Goal: Information Seeking & Learning: Learn about a topic

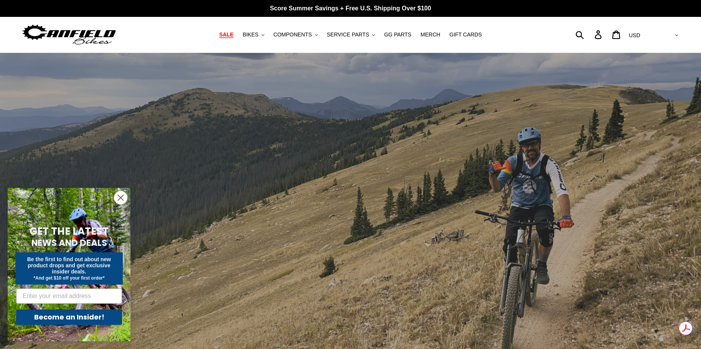
click at [233, 33] on span "SALE" at bounding box center [226, 34] width 14 height 7
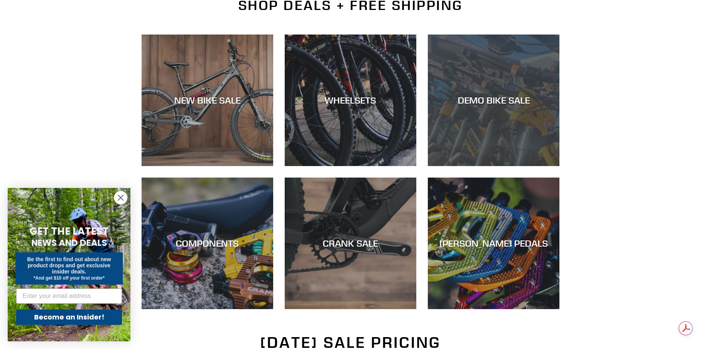
click at [502, 166] on div "DEMO BIKE SALE" at bounding box center [494, 166] width 132 height 0
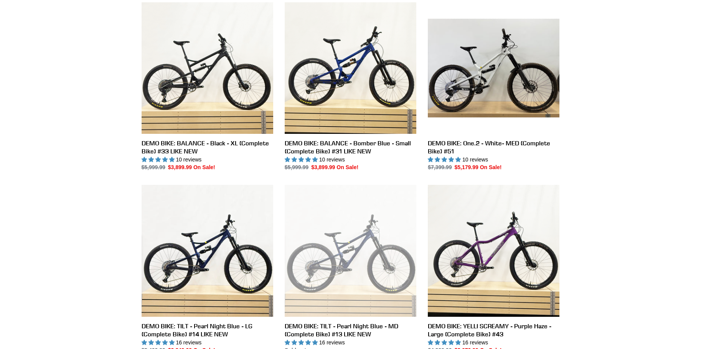
scroll to position [230, 0]
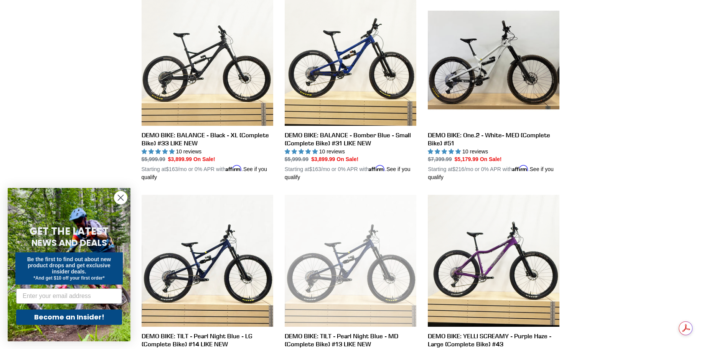
click at [121, 198] on icon "Close dialog" at bounding box center [120, 197] width 5 height 5
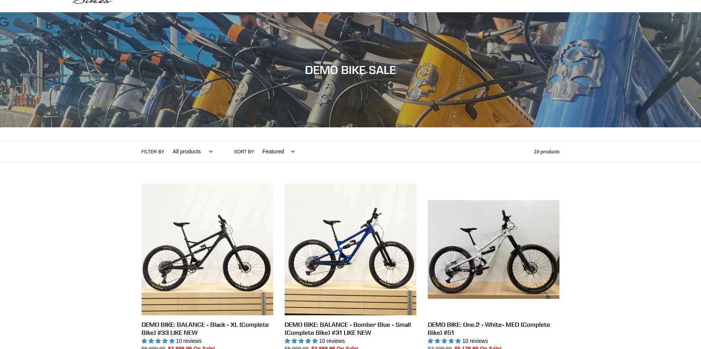
scroll to position [0, 0]
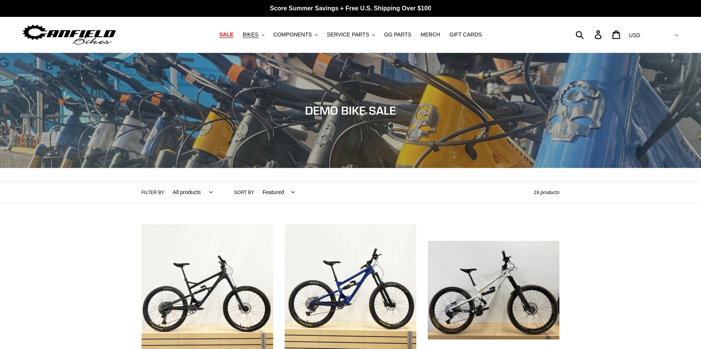
click at [233, 33] on span "SALE" at bounding box center [226, 34] width 14 height 7
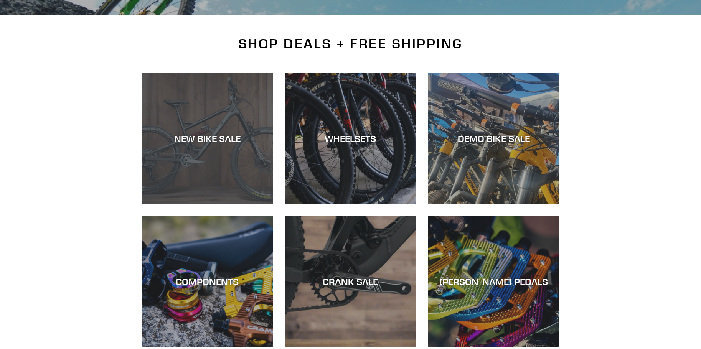
click at [201, 139] on div "NEW BIKE SALE" at bounding box center [208, 138] width 132 height 11
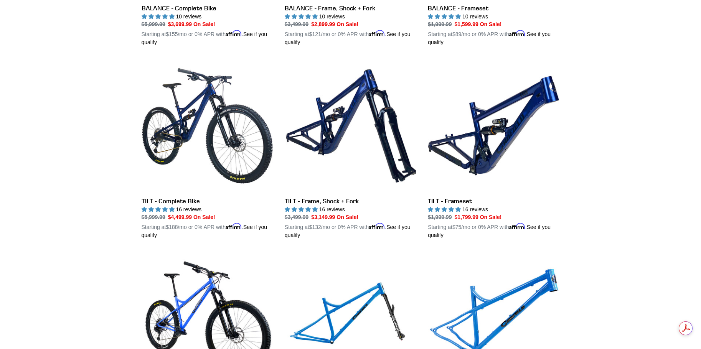
scroll to position [960, 0]
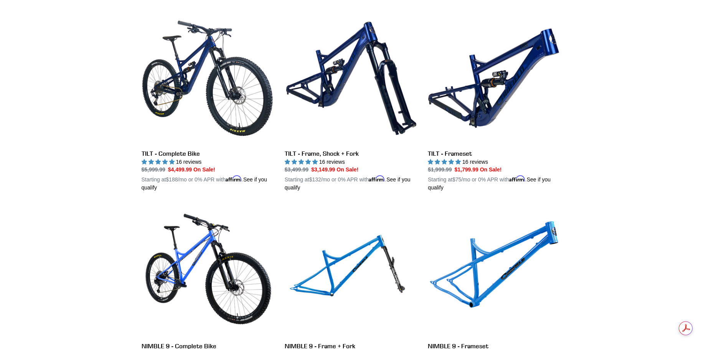
scroll to position [998, 0]
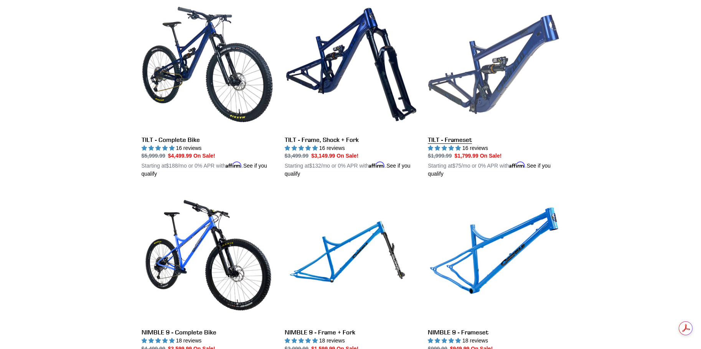
click at [465, 137] on link "TILT - Frameset" at bounding box center [494, 88] width 132 height 180
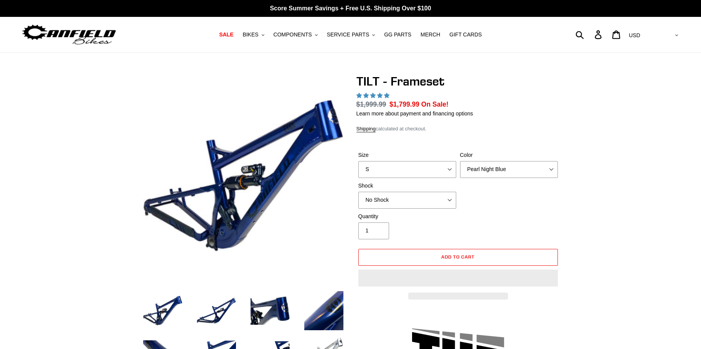
select select "highest-rating"
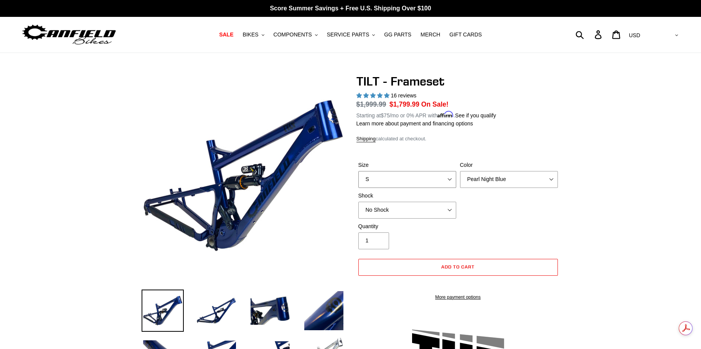
click at [447, 185] on select "S M L XL" at bounding box center [408, 179] width 98 height 17
select select "M"
click at [359, 171] on select "S M L XL" at bounding box center [408, 179] width 98 height 17
click at [502, 182] on select "Pearl Night Blue Stealth Silver" at bounding box center [509, 179] width 98 height 17
select select "Stealth Silver"
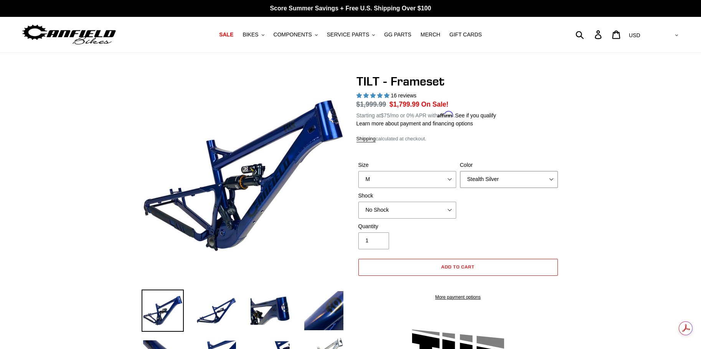
click at [460, 171] on select "Pearl Night Blue Stealth Silver" at bounding box center [509, 179] width 98 height 17
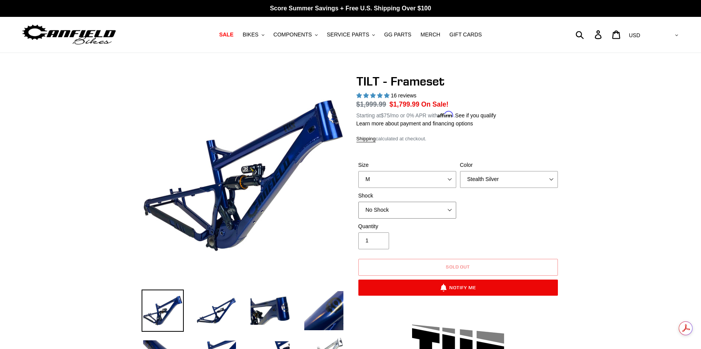
click at [451, 210] on select "No Shock Cane Creek DB Kitsuma Air RockShox Deluxe Ultimate Fox FLOAT X EXT Sto…" at bounding box center [408, 210] width 98 height 17
click at [540, 213] on div "Size S M L XL Color Pearl Night Blue Stealth Silver Shock No Shock Cane Creek D…" at bounding box center [458, 191] width 203 height 61
click at [435, 210] on select "No Shock Cane Creek DB Kitsuma Air RockShox Deluxe Ultimate Fox FLOAT X EXT Sto…" at bounding box center [408, 210] width 98 height 17
click at [359, 202] on select "No Shock Cane Creek DB Kitsuma Air RockShox Deluxe Ultimate Fox FLOAT X EXT Sto…" at bounding box center [408, 210] width 98 height 17
click at [452, 209] on select "No Shock Cane Creek DB Kitsuma Air RockShox Deluxe Ultimate Fox FLOAT X EXT Sto…" at bounding box center [408, 210] width 98 height 17
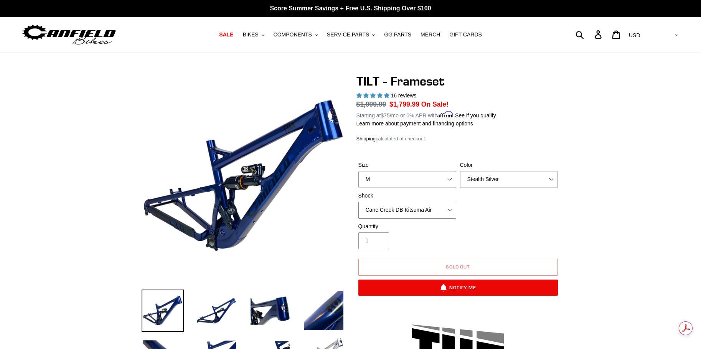
click at [359, 202] on select "No Shock Cane Creek DB Kitsuma Air RockShox Deluxe Ultimate Fox FLOAT X EXT Sto…" at bounding box center [408, 210] width 98 height 17
click at [447, 208] on select "No Shock Cane Creek DB Kitsuma Air RockShox Deluxe Ultimate Fox FLOAT X EXT Sto…" at bounding box center [408, 210] width 98 height 17
click at [359, 202] on select "No Shock Cane Creek DB Kitsuma Air RockShox Deluxe Ultimate Fox FLOAT X EXT Sto…" at bounding box center [408, 210] width 98 height 17
click at [452, 209] on select "No Shock Cane Creek DB Kitsuma Air RockShox Deluxe Ultimate Fox FLOAT X EXT Sto…" at bounding box center [408, 210] width 98 height 17
click at [359, 202] on select "No Shock Cane Creek DB Kitsuma Air RockShox Deluxe Ultimate Fox FLOAT X EXT Sto…" at bounding box center [408, 210] width 98 height 17
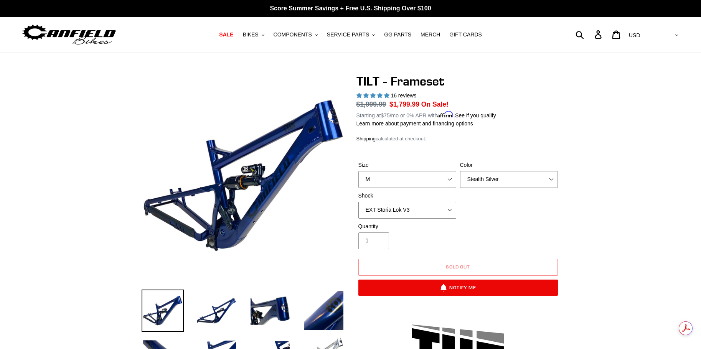
click at [450, 210] on select "No Shock Cane Creek DB Kitsuma Air RockShox Deluxe Ultimate Fox FLOAT X EXT Sto…" at bounding box center [408, 210] width 98 height 17
click at [359, 202] on select "No Shock Cane Creek DB Kitsuma Air RockShox Deluxe Ultimate Fox FLOAT X EXT Sto…" at bounding box center [408, 210] width 98 height 17
click at [552, 223] on div "Quantity 1" at bounding box center [458, 238] width 203 height 31
click at [432, 202] on select "No Shock Cane Creek DB Kitsuma Air RockShox Deluxe Ultimate Fox FLOAT X EXT Sto…" at bounding box center [408, 210] width 98 height 17
select select "Fox FLOAT X"
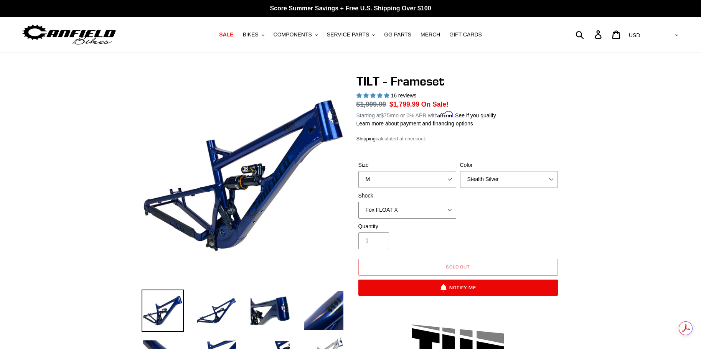
click at [359, 202] on select "No Shock Cane Creek DB Kitsuma Air RockShox Deluxe Ultimate Fox FLOAT X EXT Sto…" at bounding box center [408, 210] width 98 height 17
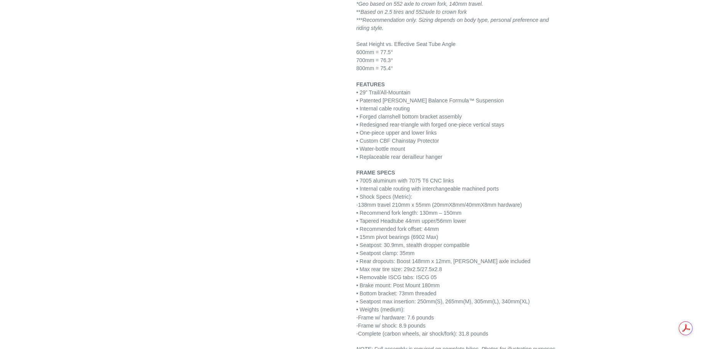
scroll to position [960, 0]
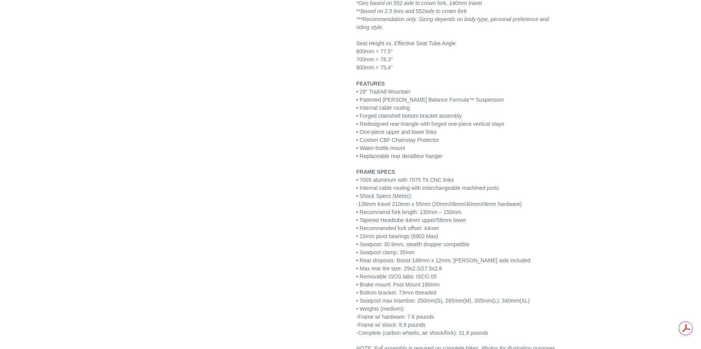
scroll to position [0, 0]
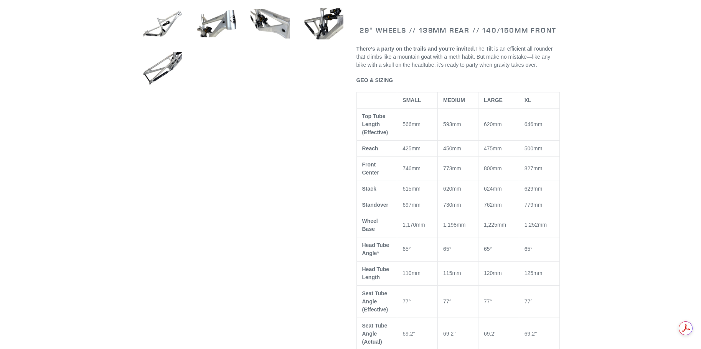
scroll to position [115, 0]
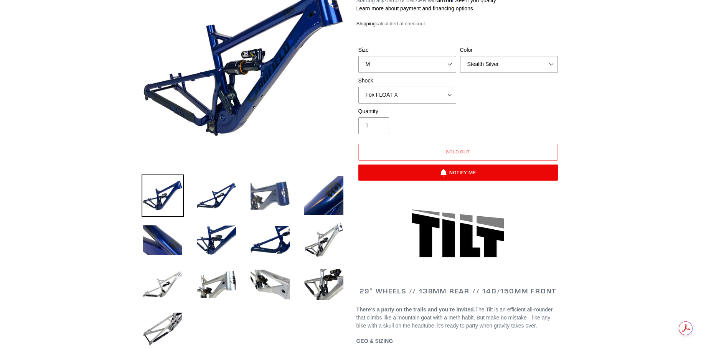
click at [267, 203] on img at bounding box center [270, 196] width 42 height 42
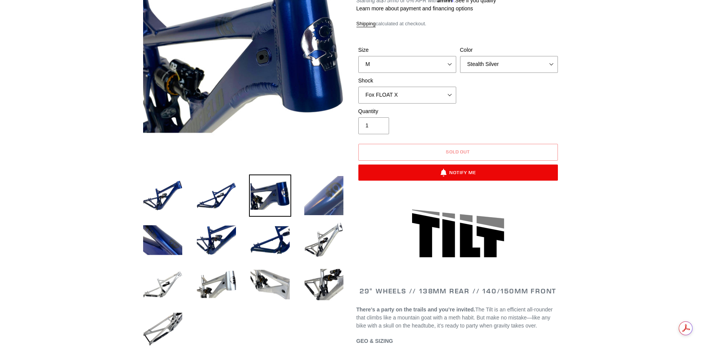
click at [325, 199] on img at bounding box center [324, 196] width 42 height 42
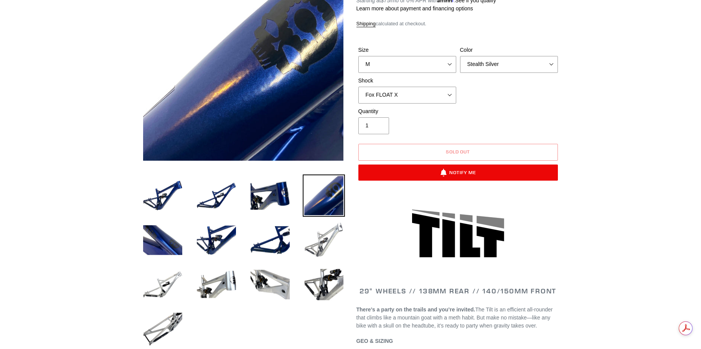
click at [321, 246] on img at bounding box center [324, 240] width 42 height 42
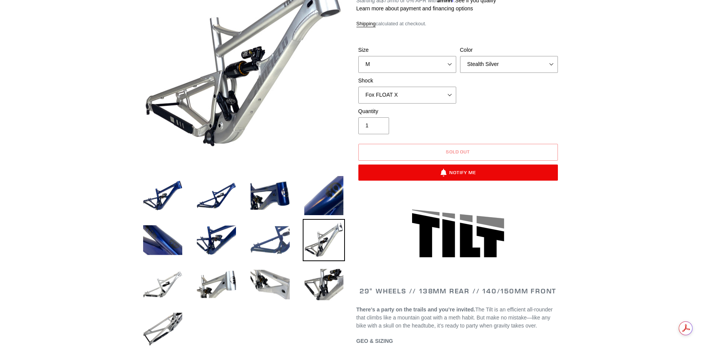
click at [275, 244] on img at bounding box center [270, 240] width 42 height 42
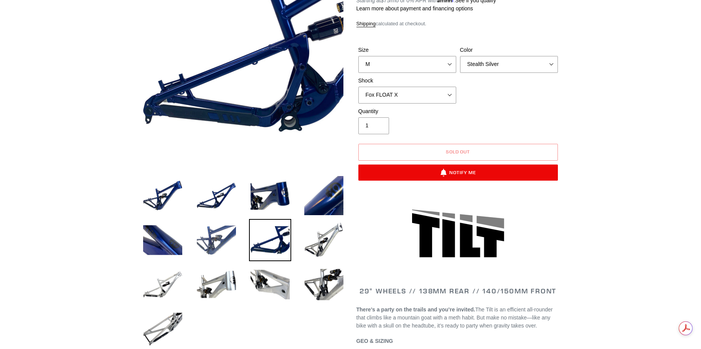
click at [211, 240] on img at bounding box center [216, 240] width 42 height 42
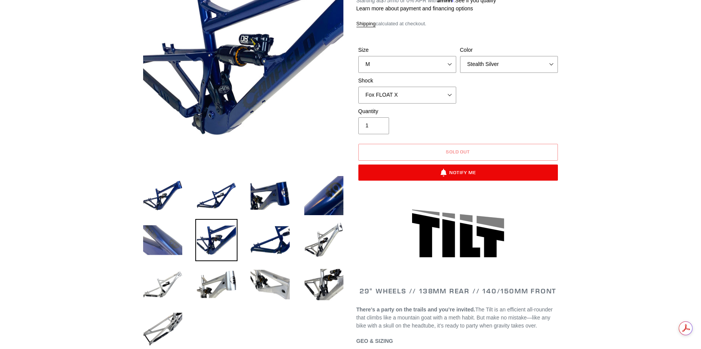
click at [162, 238] on img at bounding box center [163, 240] width 42 height 42
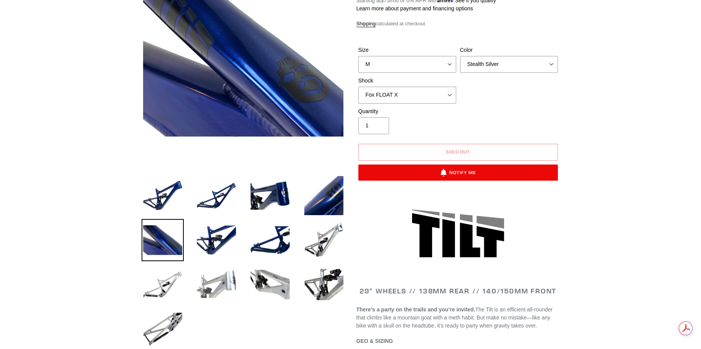
click at [220, 286] on img at bounding box center [216, 285] width 42 height 42
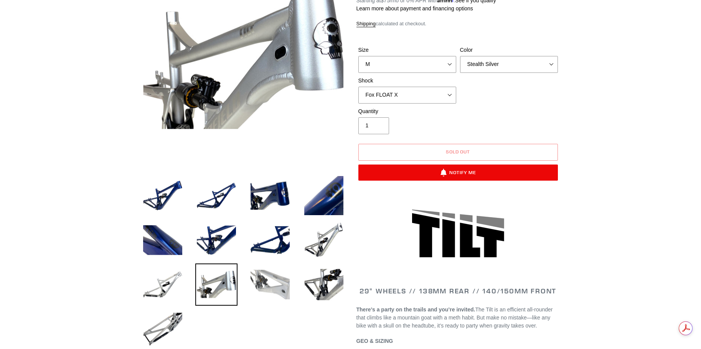
click at [281, 287] on img at bounding box center [270, 285] width 42 height 42
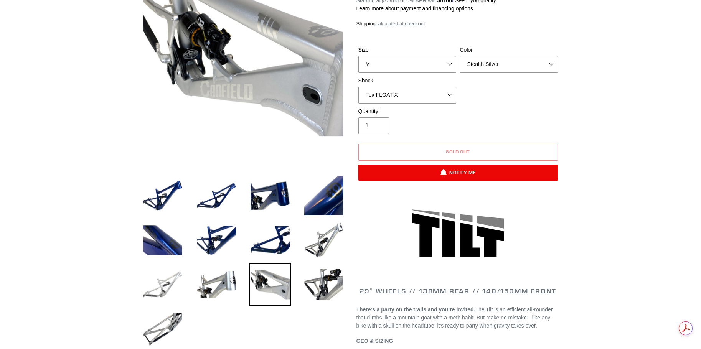
click at [159, 284] on img at bounding box center [163, 285] width 42 height 42
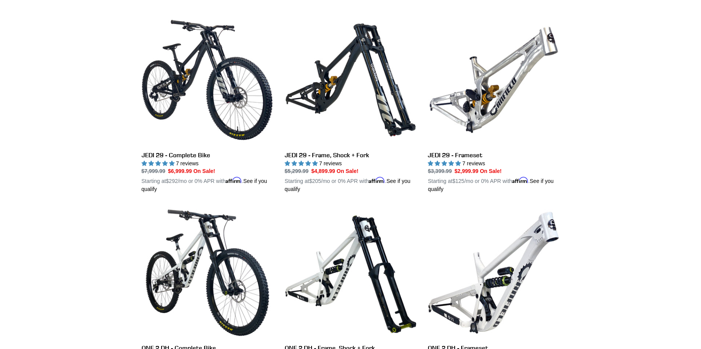
scroll to position [210, 0]
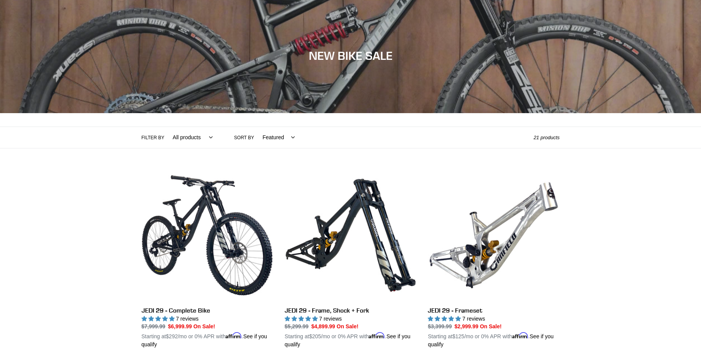
scroll to position [0, 0]
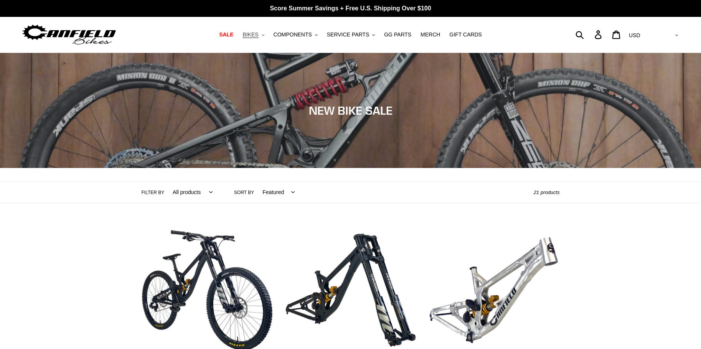
click at [258, 33] on span "BIKES" at bounding box center [251, 34] width 16 height 7
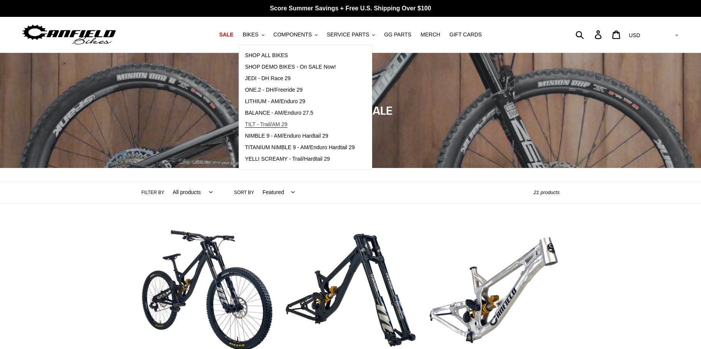
click at [276, 125] on span "TILT - Trail/AM 29" at bounding box center [266, 124] width 43 height 7
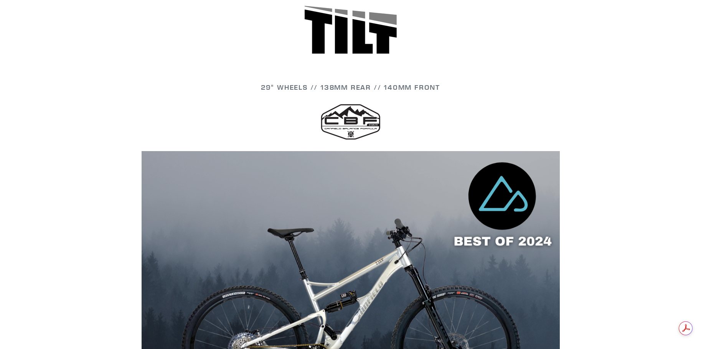
scroll to position [576, 0]
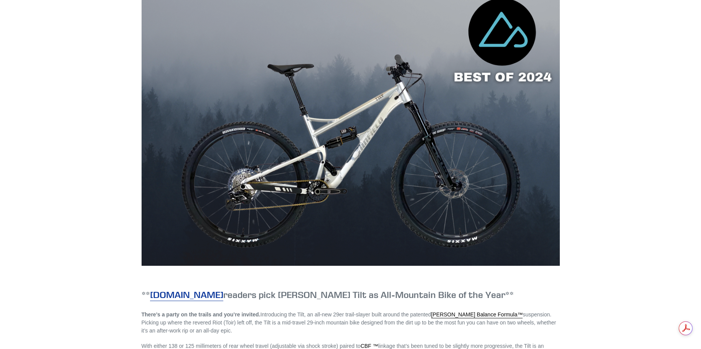
click at [86, 196] on div "Collection: TILT - Trail/AM 29er - 2024 All Mountain Bike of the Year Filter by…" at bounding box center [350, 128] width 701 height 1303
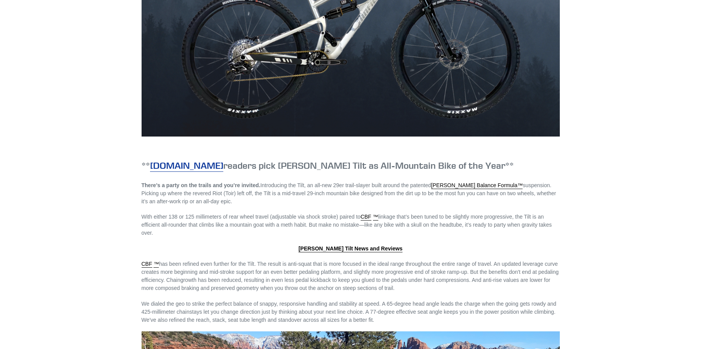
scroll to position [729, 0]
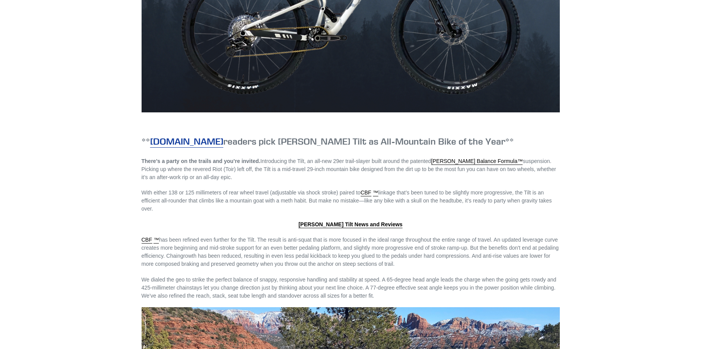
click at [185, 136] on link "[DOMAIN_NAME]" at bounding box center [186, 141] width 73 height 12
